Goal: Information Seeking & Learning: Learn about a topic

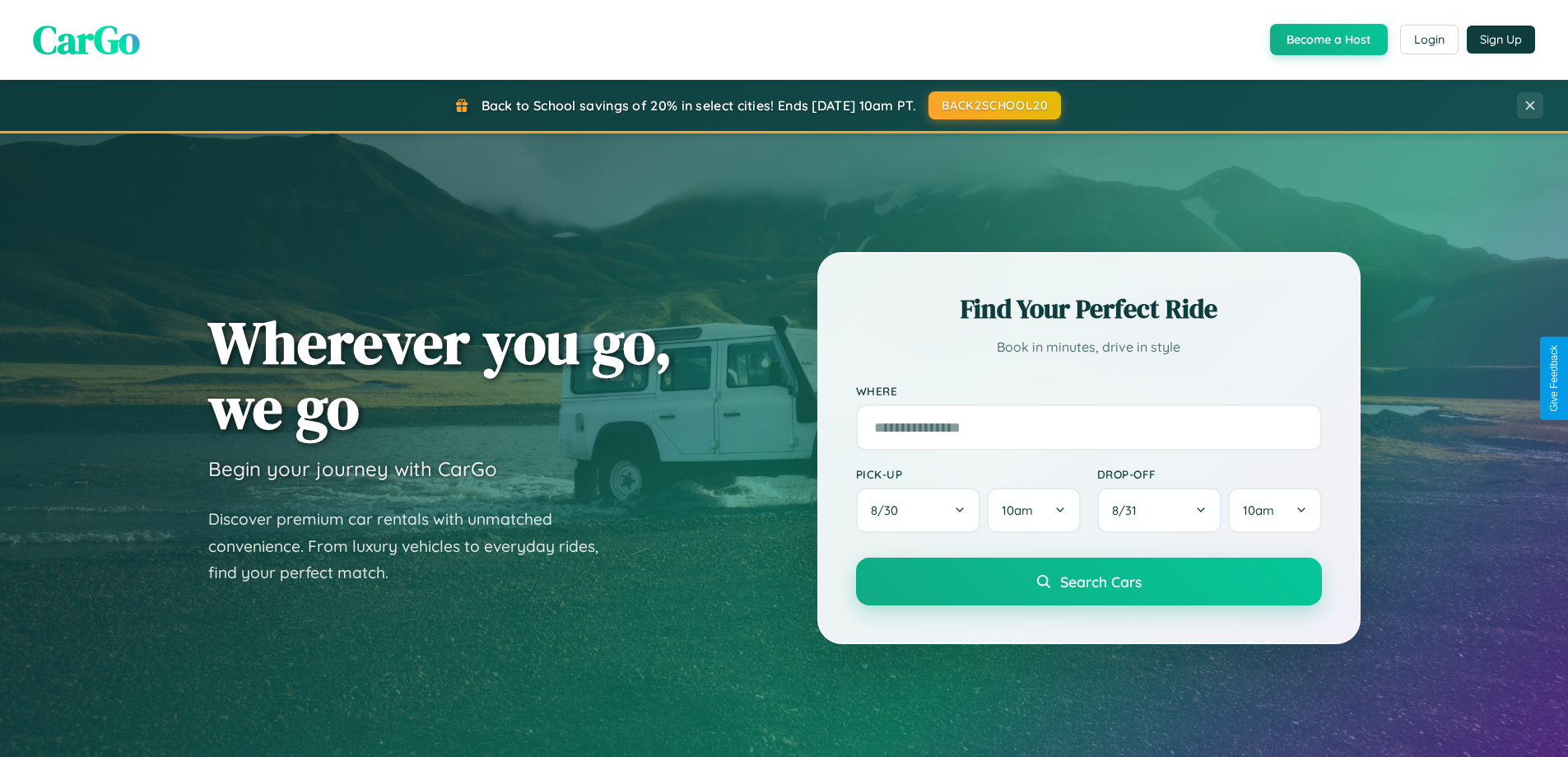
scroll to position [1133, 0]
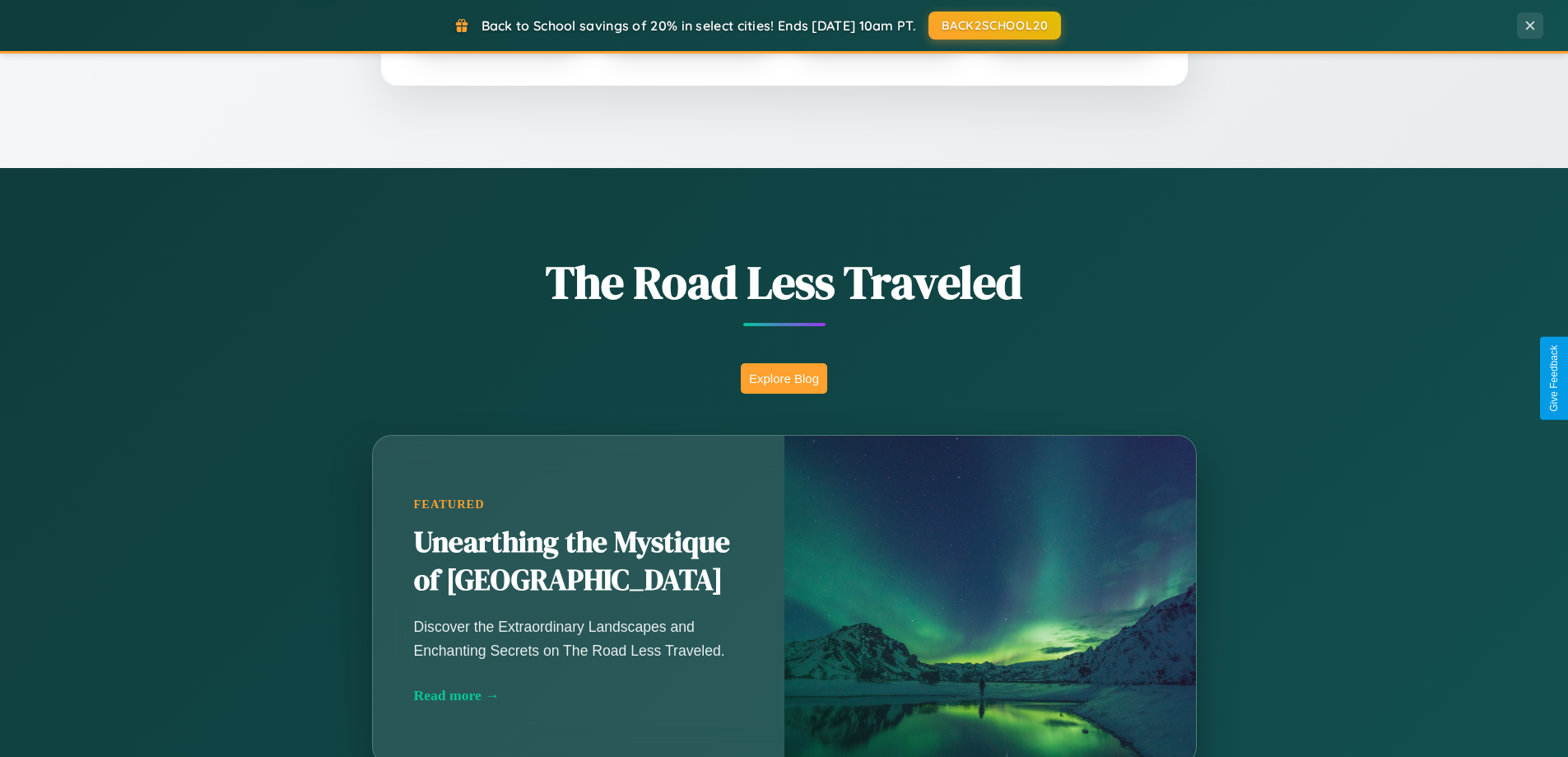
click at [784, 378] on button "Explore Blog" at bounding box center [784, 378] width 86 height 30
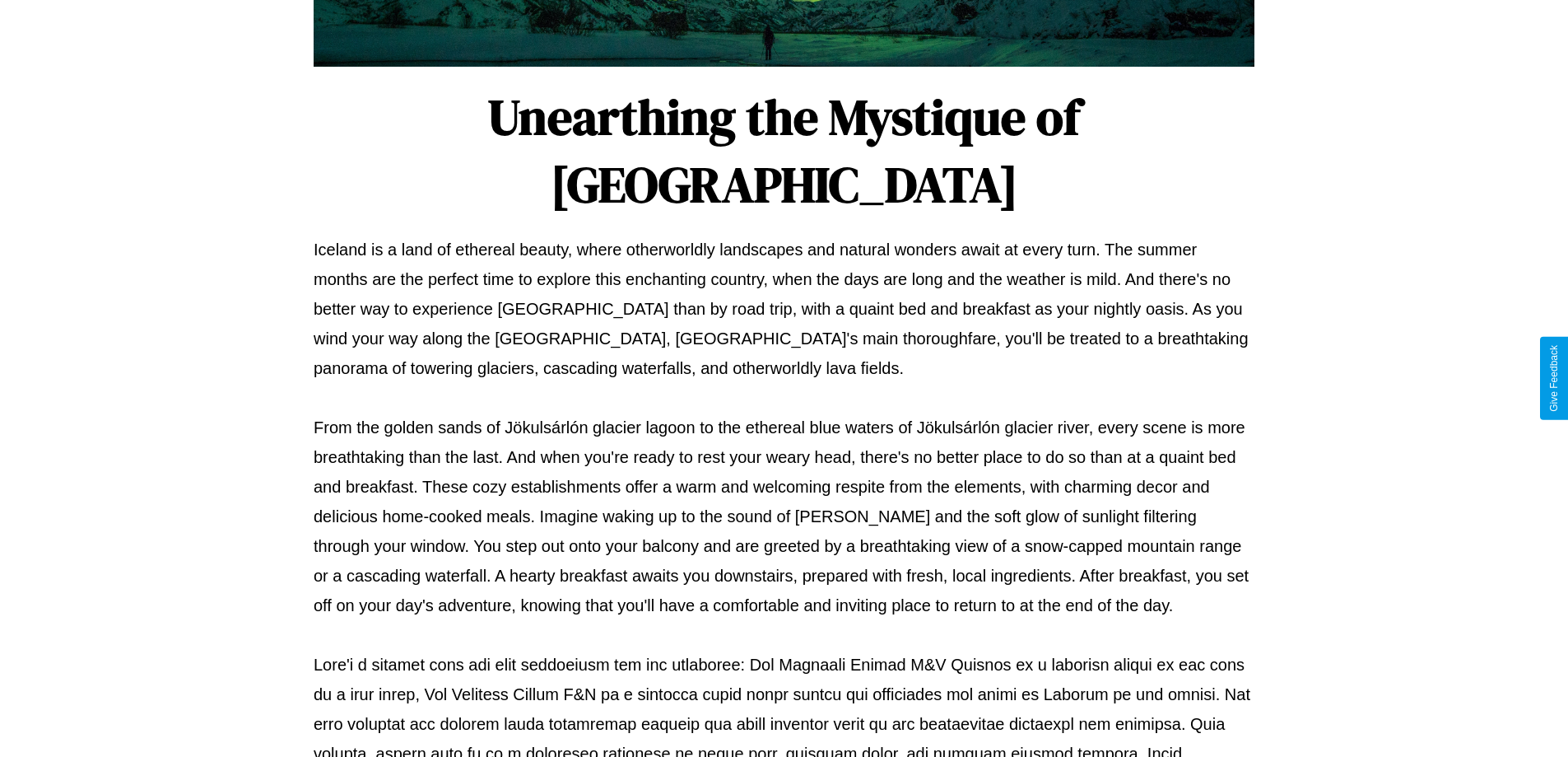
scroll to position [533, 0]
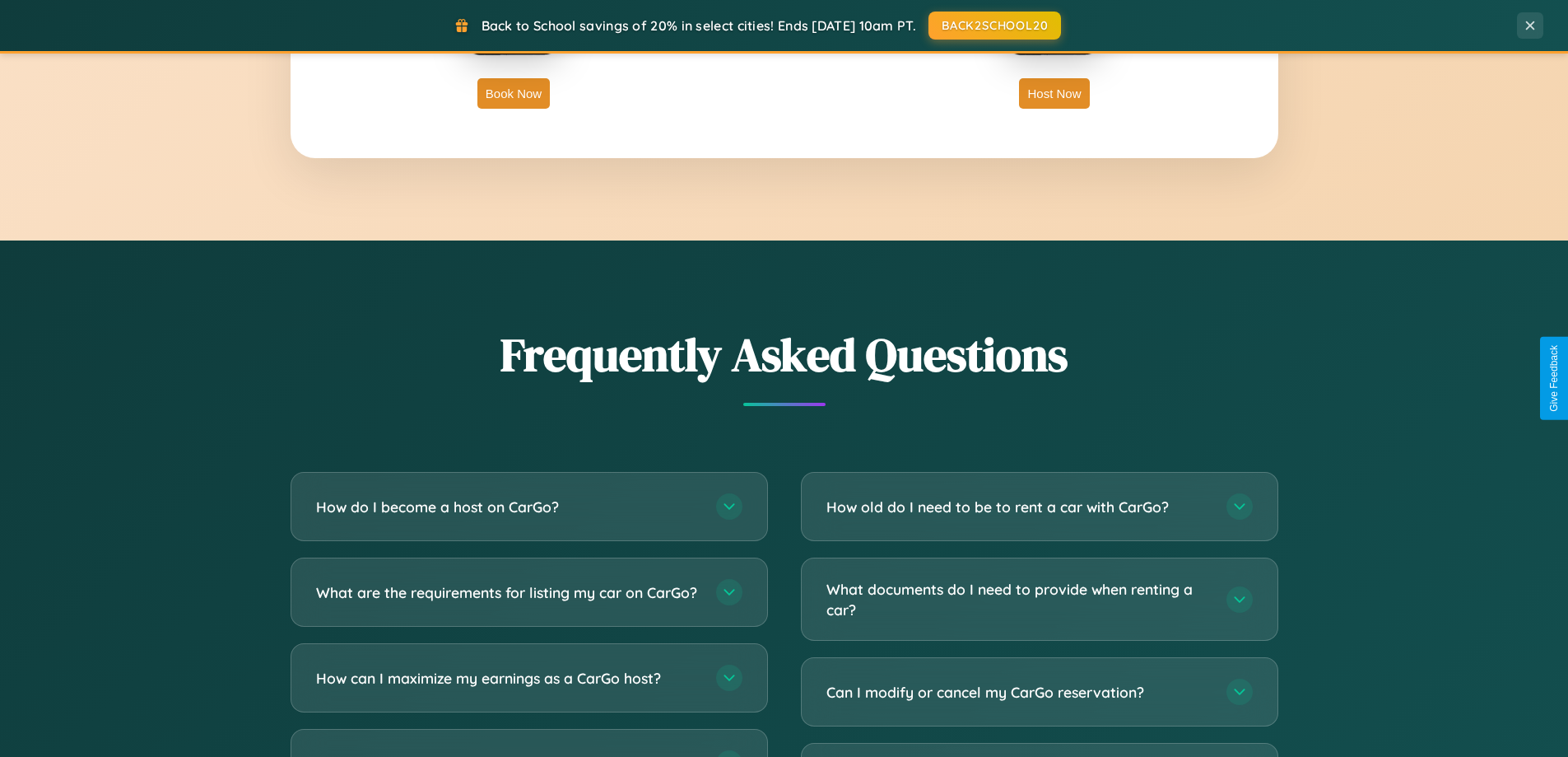
scroll to position [3168, 0]
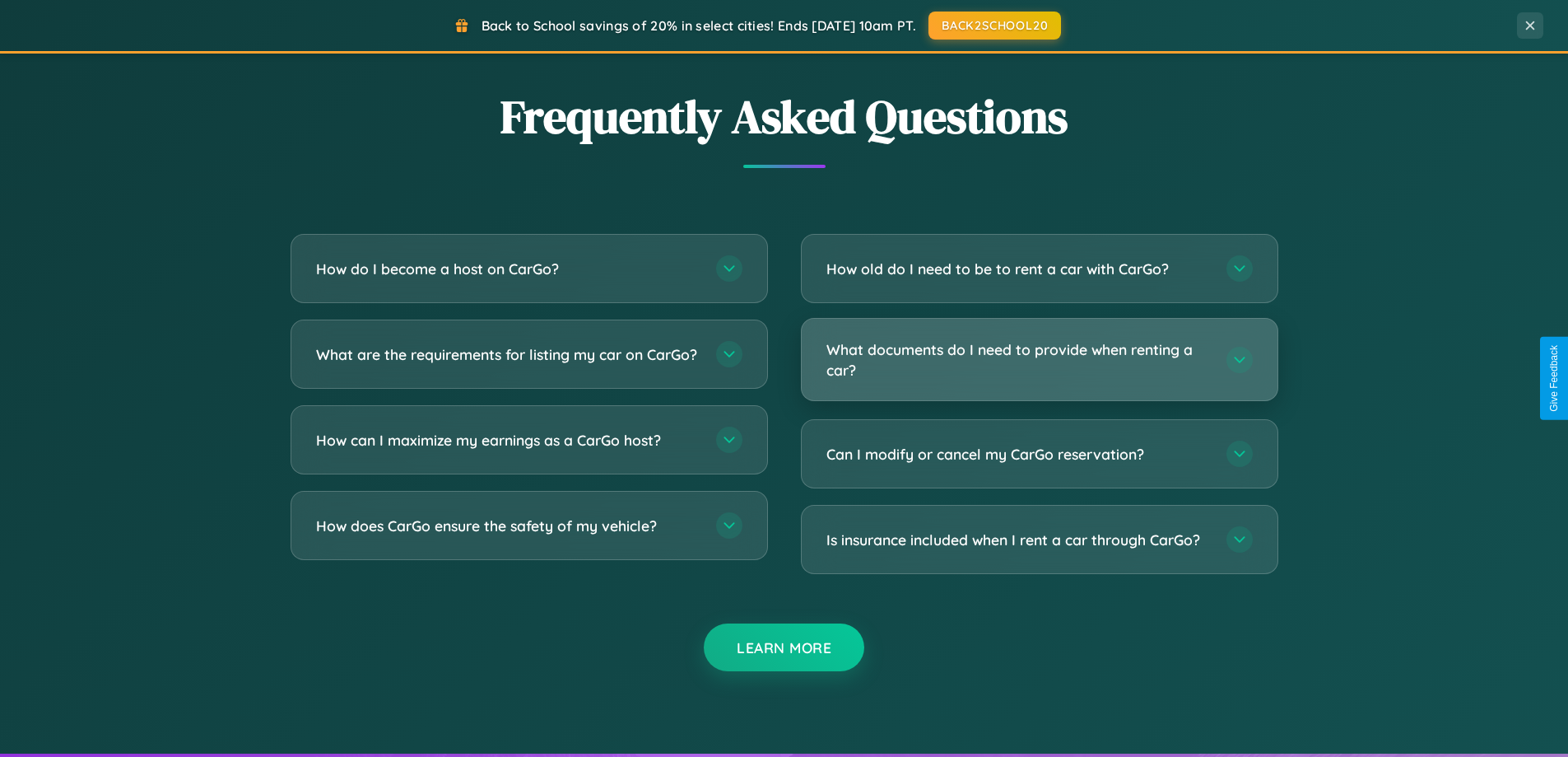
click at [1039, 360] on h3 "What documents do I need to provide when renting a car?" at bounding box center [1018, 360] width 384 height 40
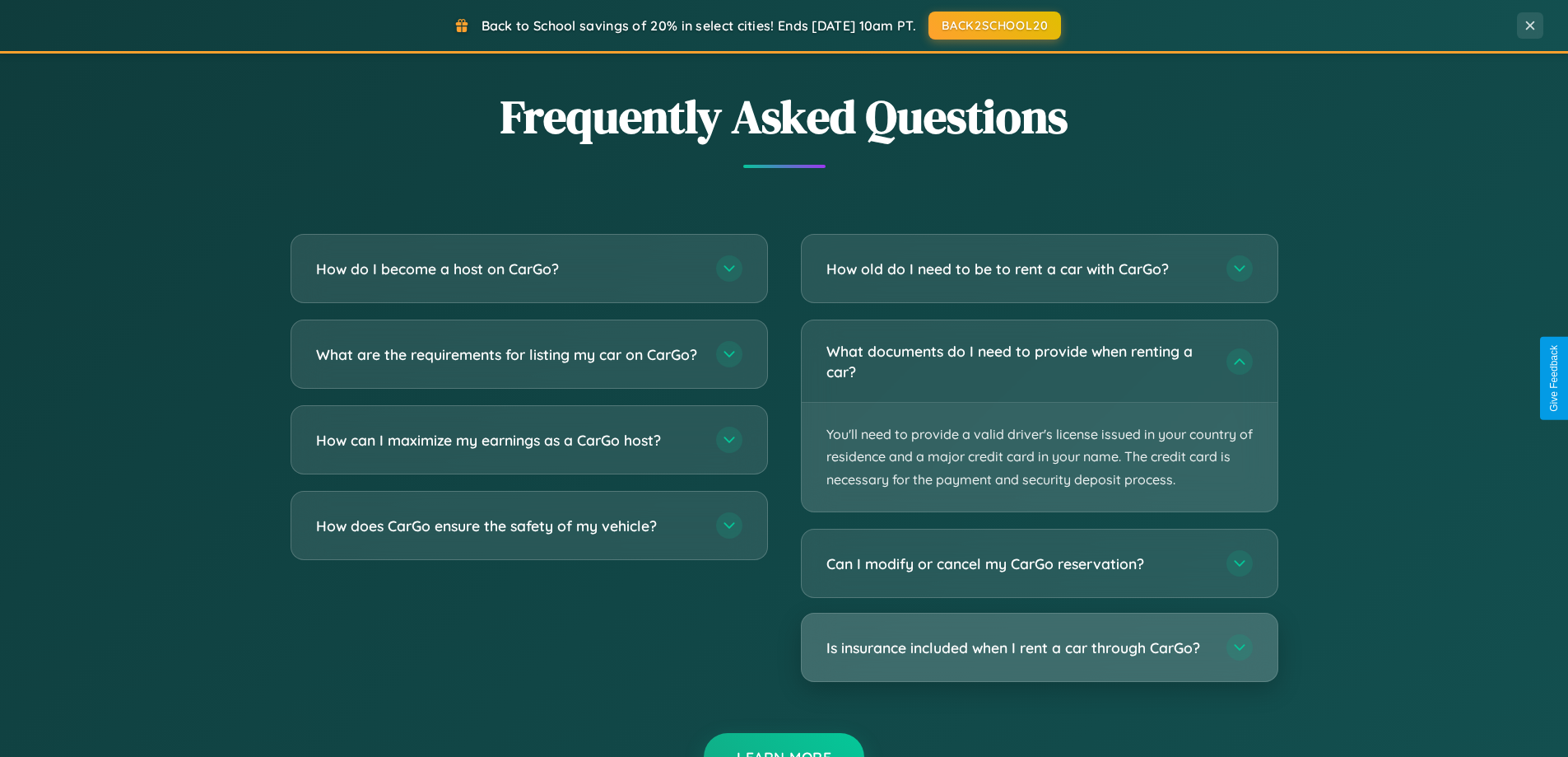
click at [1039, 648] on h3 "Is insurance included when I rent a car through CarGo?" at bounding box center [1018, 648] width 384 height 20
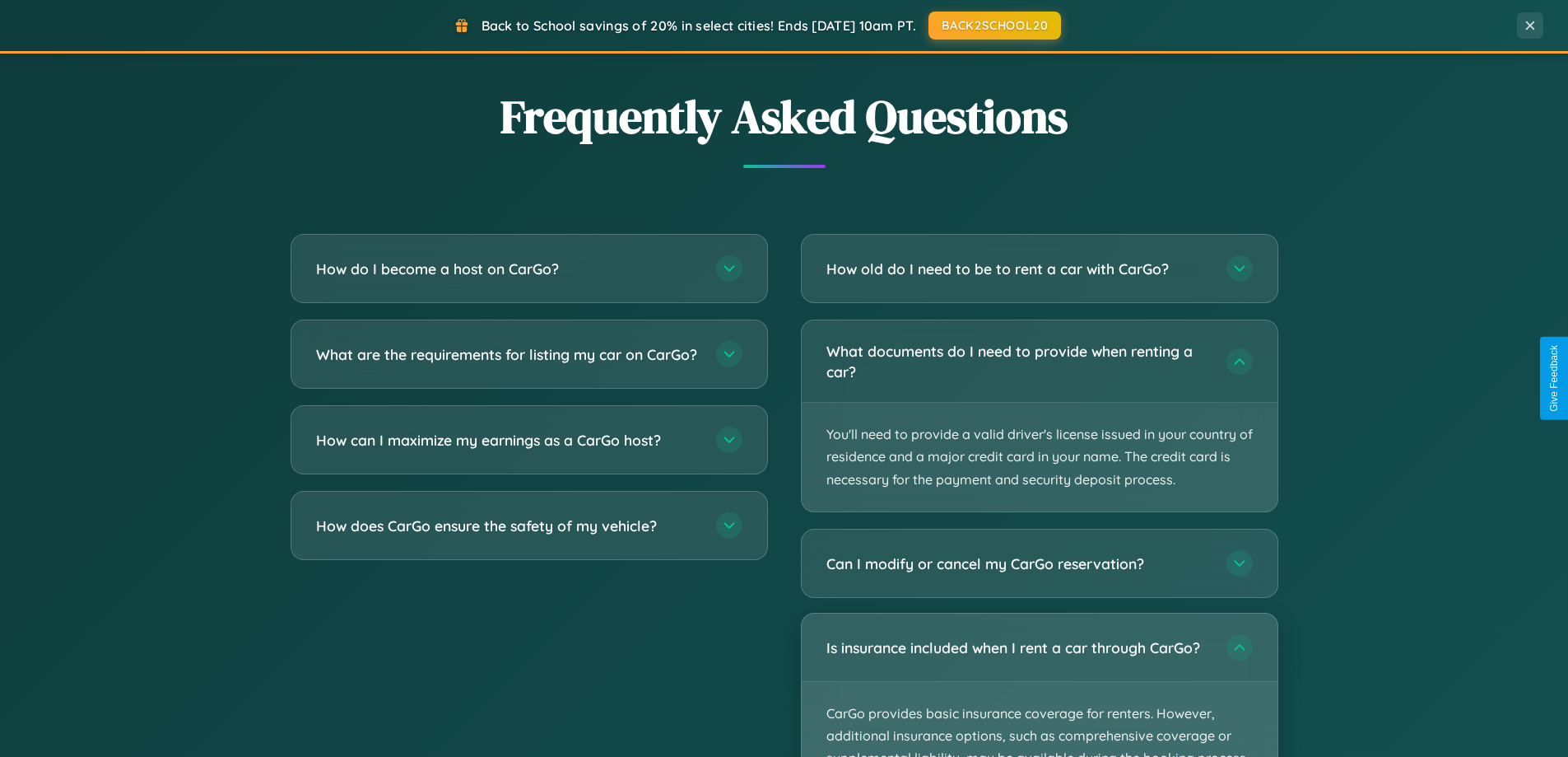
click at [1039, 685] on p "CarGo provides basic insurance coverage for renters. However, additional insura…" at bounding box center [1040, 758] width 476 height 153
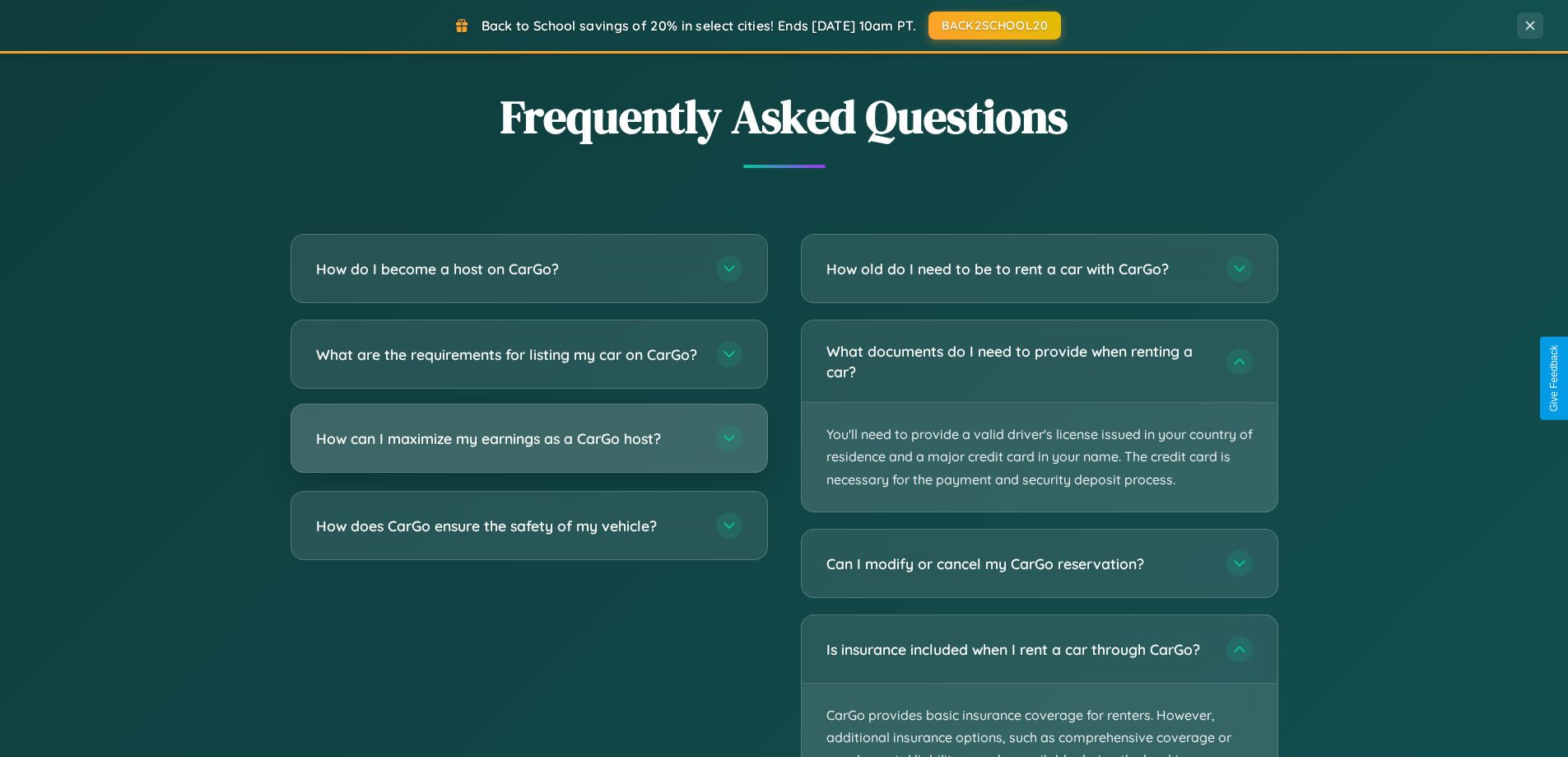
click at [528, 449] on h3 "How can I maximize my earnings as a CarGo host?" at bounding box center [508, 439] width 384 height 20
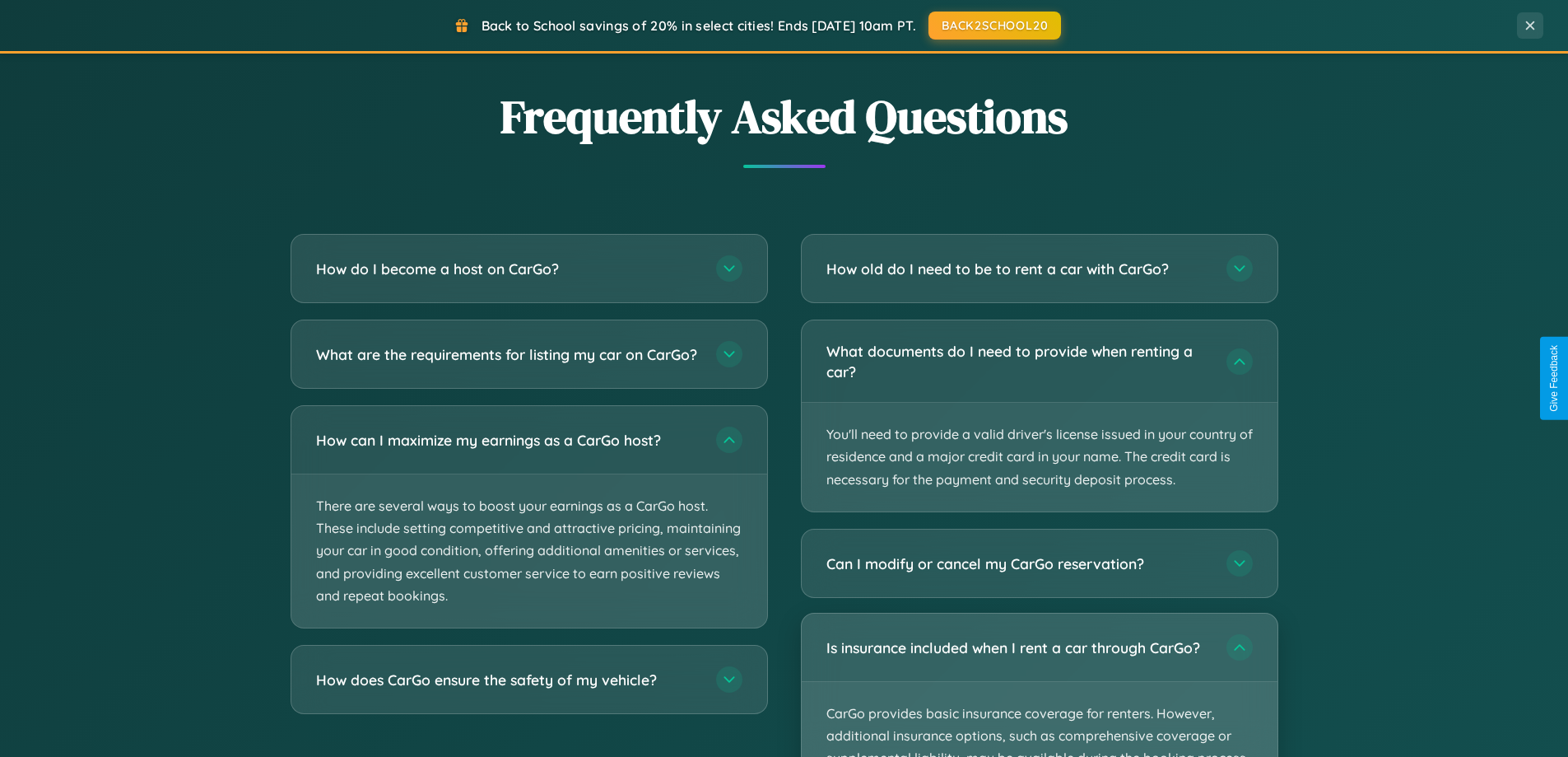
click at [1039, 685] on p "CarGo provides basic insurance coverage for renters. However, additional insura…" at bounding box center [1040, 758] width 476 height 153
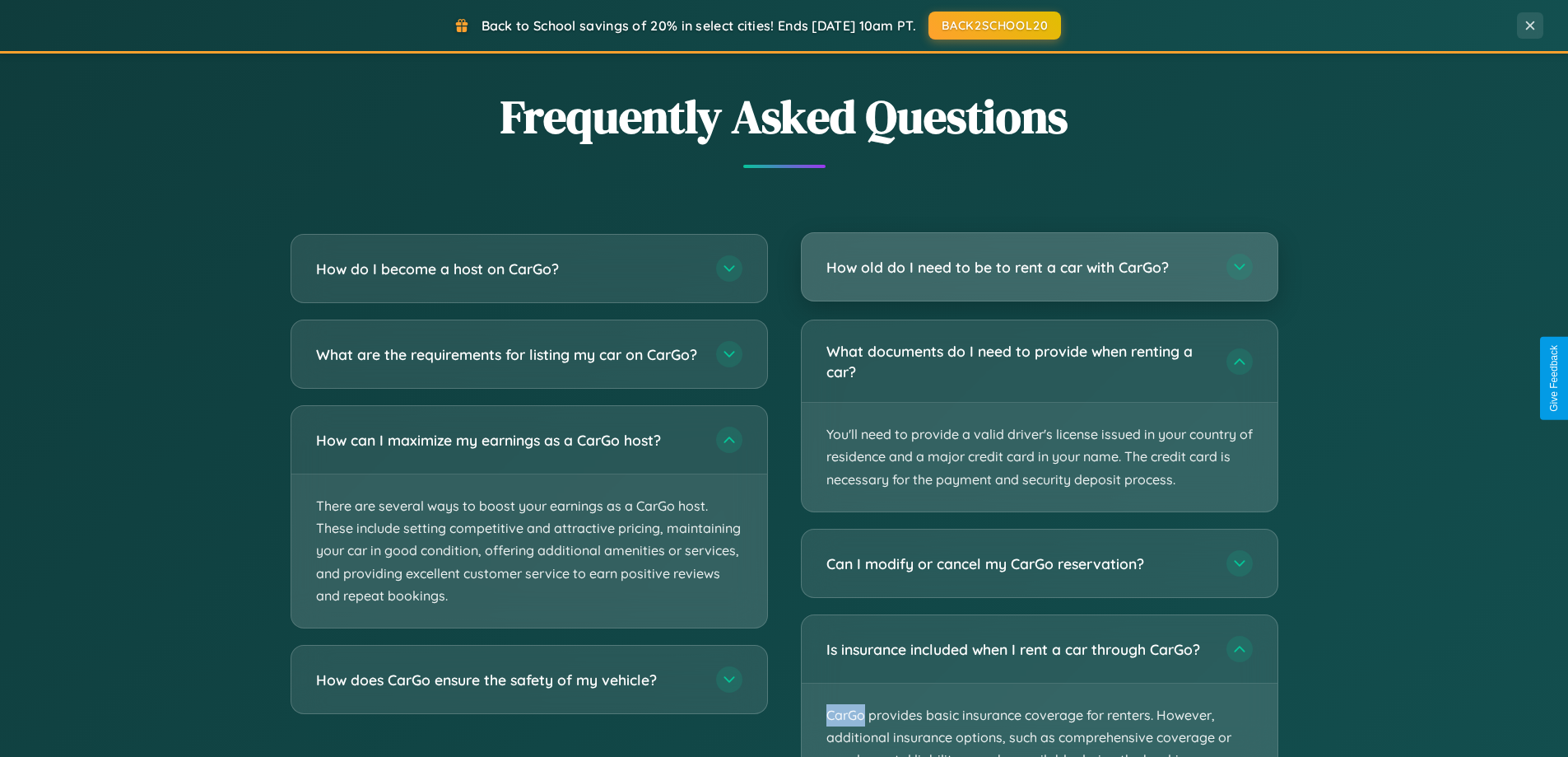
click at [1039, 268] on h3 "How old do I need to be to rent a car with CarGo?" at bounding box center [1018, 267] width 384 height 20
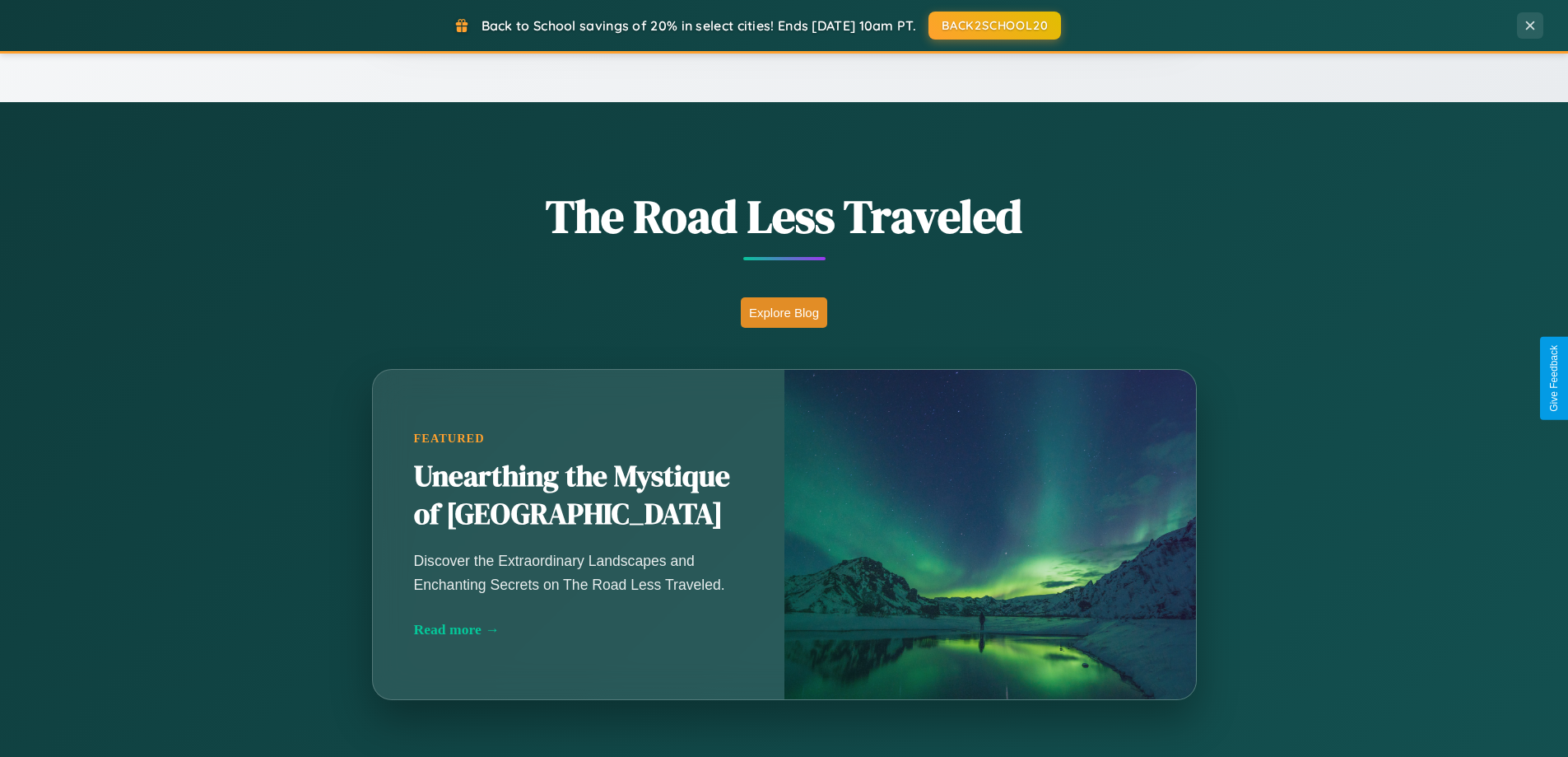
scroll to position [0, 0]
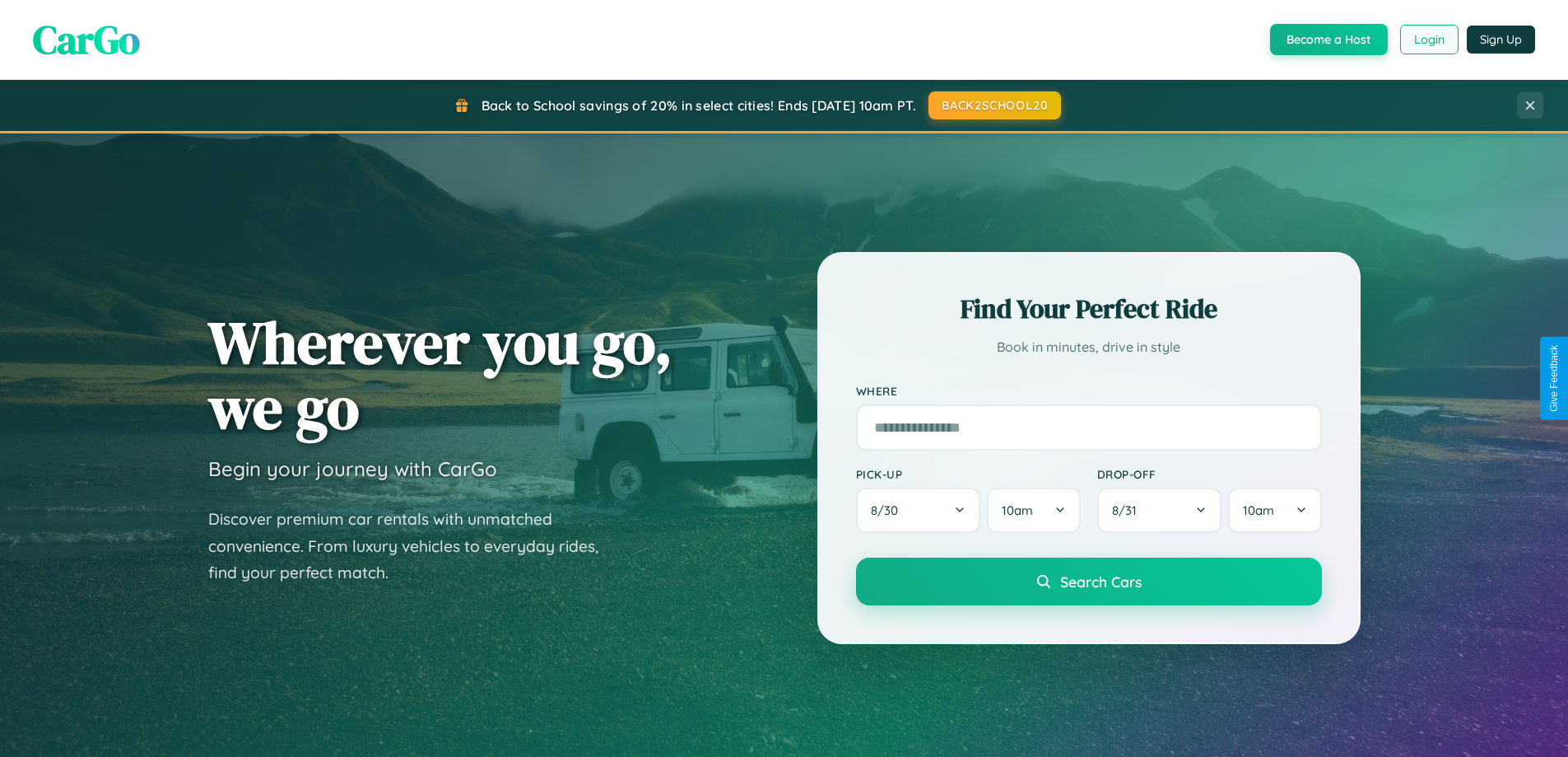
click at [1429, 39] on button "Login" at bounding box center [1429, 39] width 59 height 29
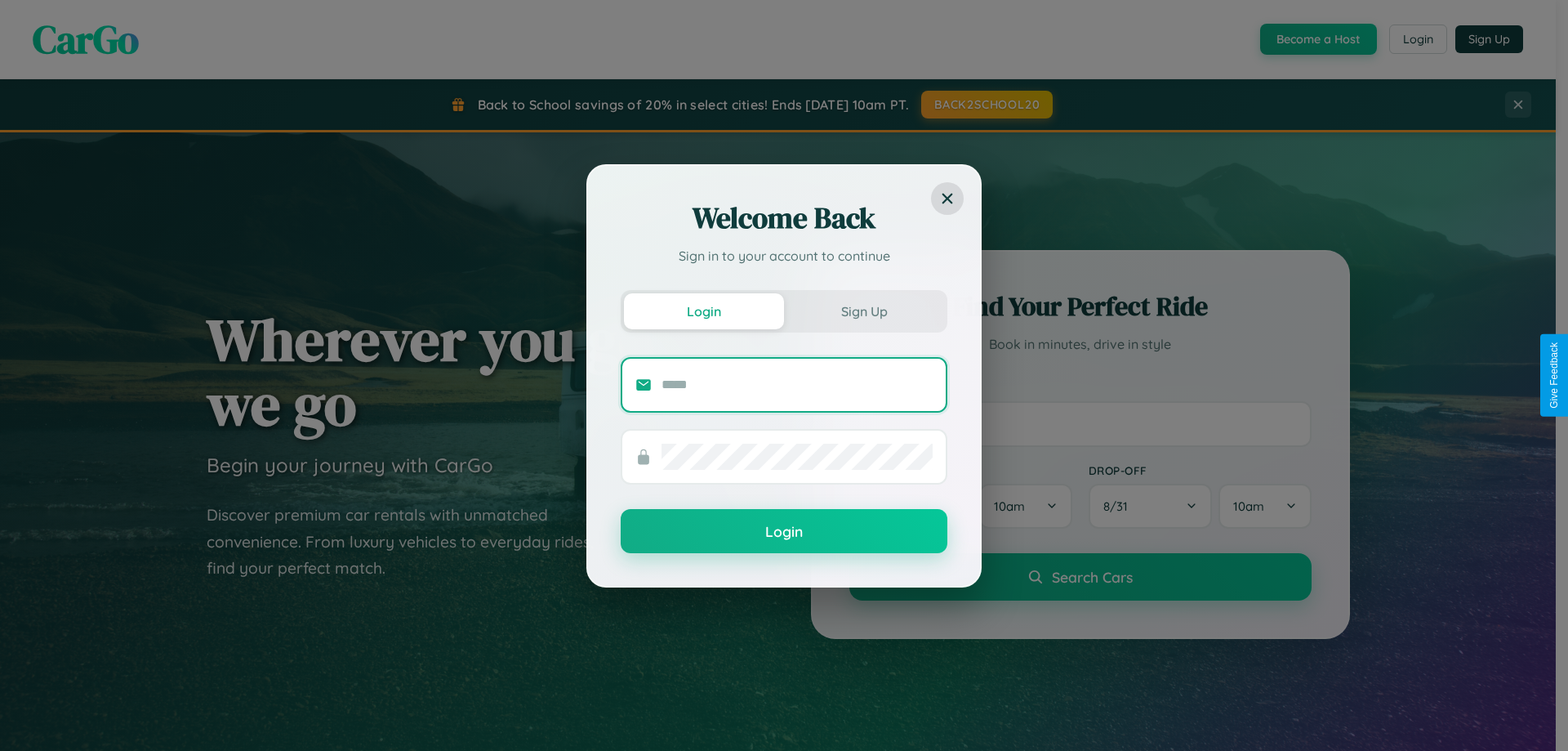
click at [797, 384] on input "text" at bounding box center [797, 384] width 271 height 26
type input "**********"
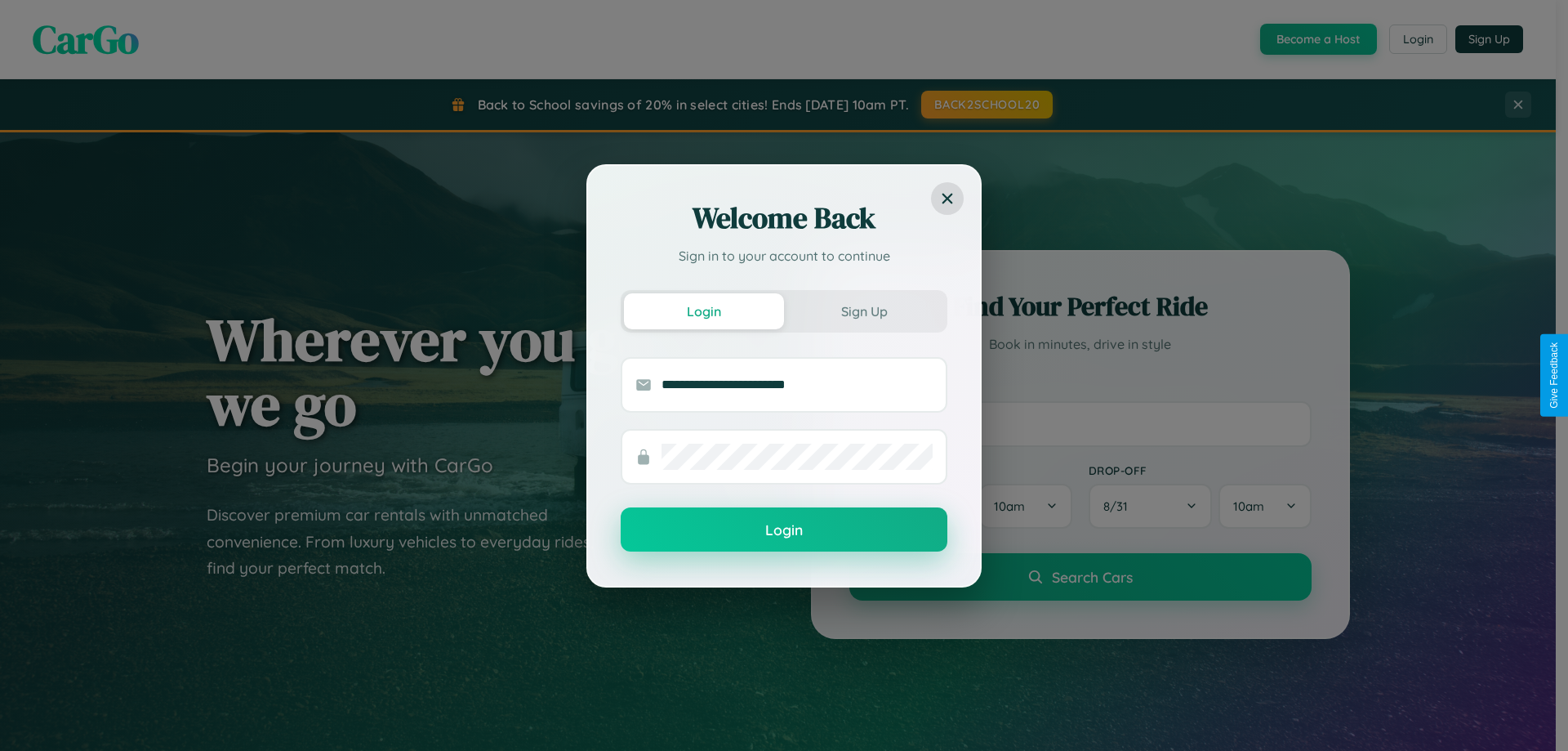
click at [784, 530] on button "Login" at bounding box center [784, 529] width 327 height 44
